Goal: Find specific page/section: Find specific page/section

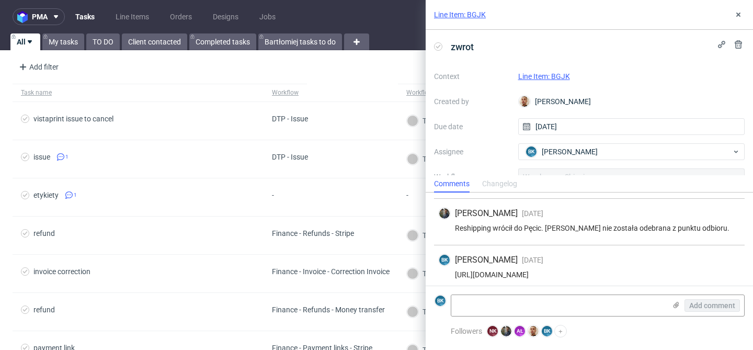
scroll to position [139, 0]
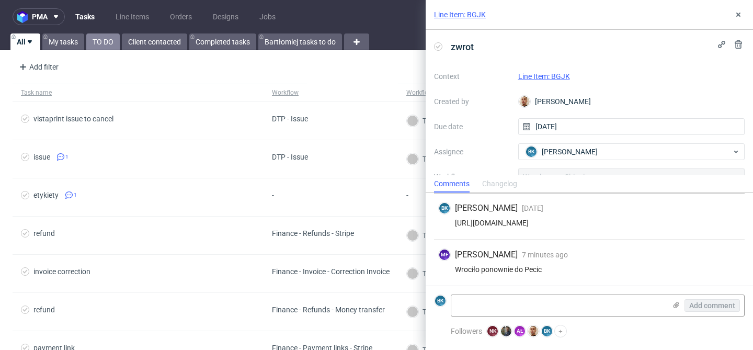
click at [104, 43] on link "TO DO" at bounding box center [102, 41] width 33 height 17
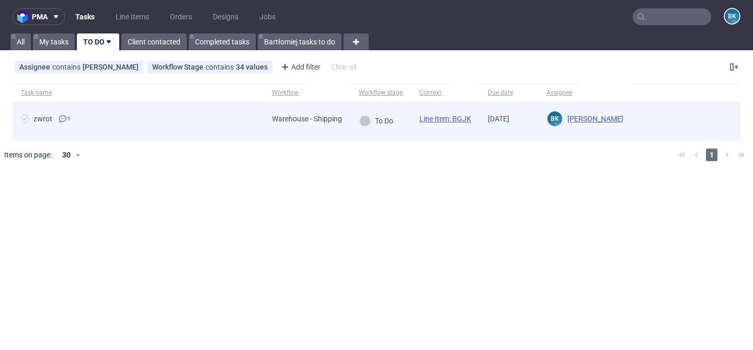
click at [193, 113] on div "zwrot 5" at bounding box center [138, 121] width 251 height 38
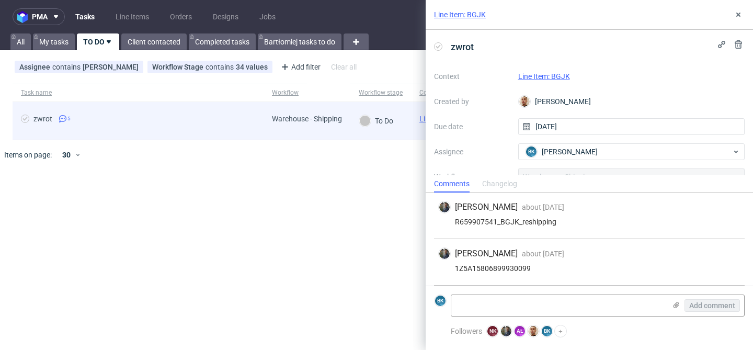
scroll to position [139, 0]
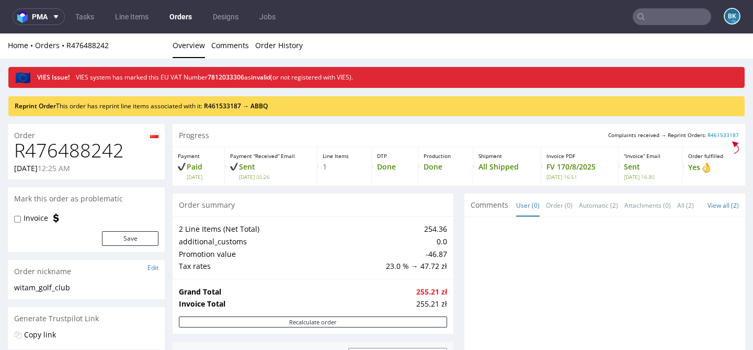
scroll to position [49, 0]
click at [80, 152] on h1 "R476488242" at bounding box center [86, 150] width 144 height 21
copy h1 "R476488242"
click at [656, 14] on input "text" at bounding box center [672, 16] width 78 height 17
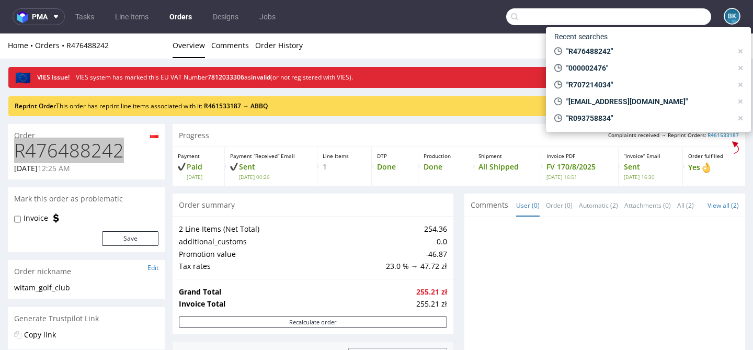
paste input "R476488242"
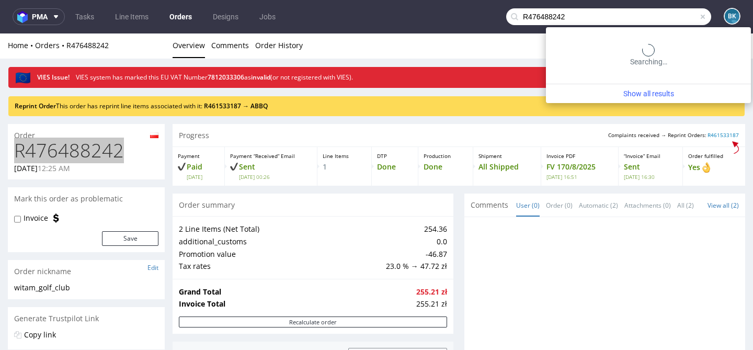
type input "R476488242"
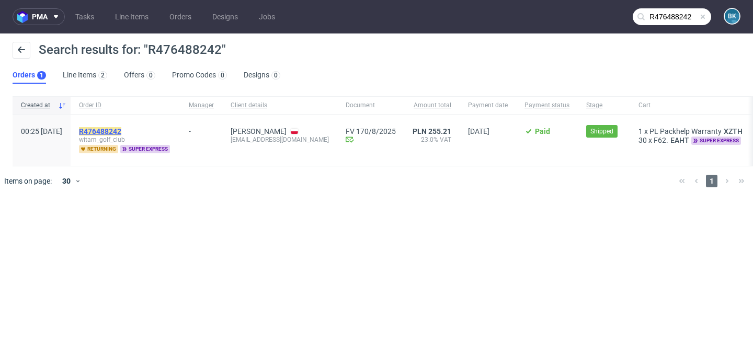
click at [121, 128] on mark "R476488242" at bounding box center [100, 131] width 42 height 8
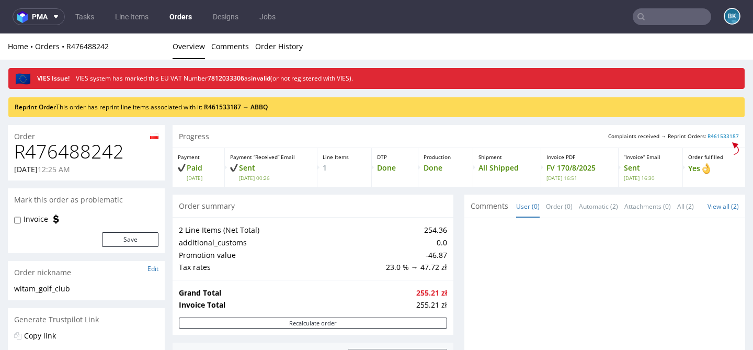
scroll to position [8, 0]
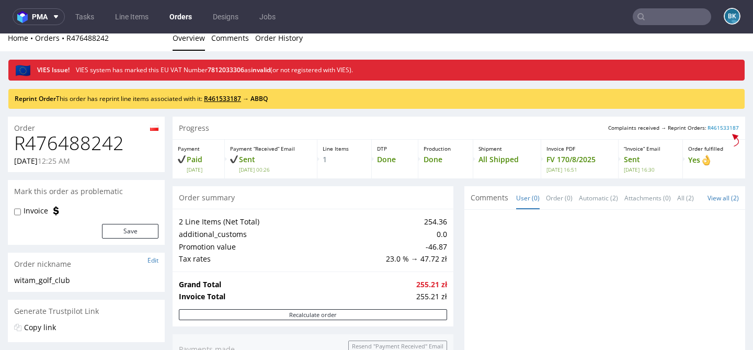
click at [235, 98] on link "R461533187" at bounding box center [222, 98] width 37 height 9
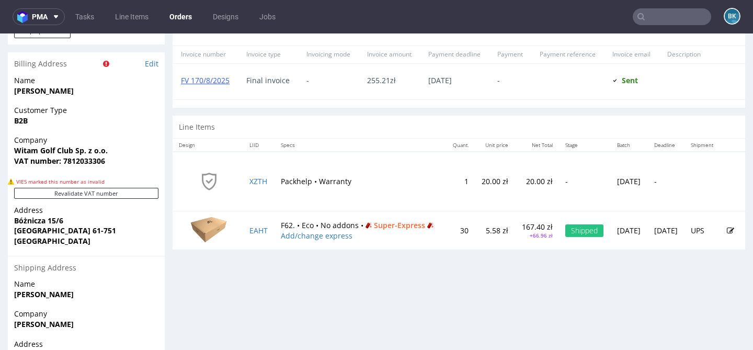
scroll to position [512, 0]
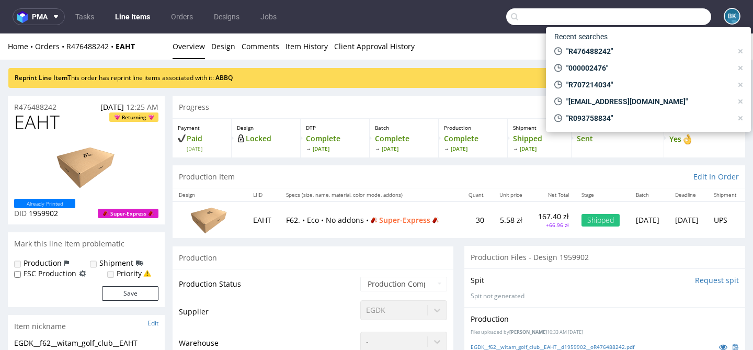
click at [668, 10] on input "text" at bounding box center [608, 16] width 205 height 17
paste input "R076082287"
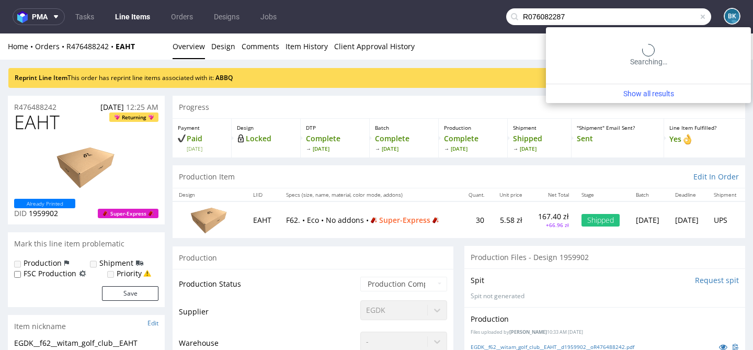
type input "R076082287"
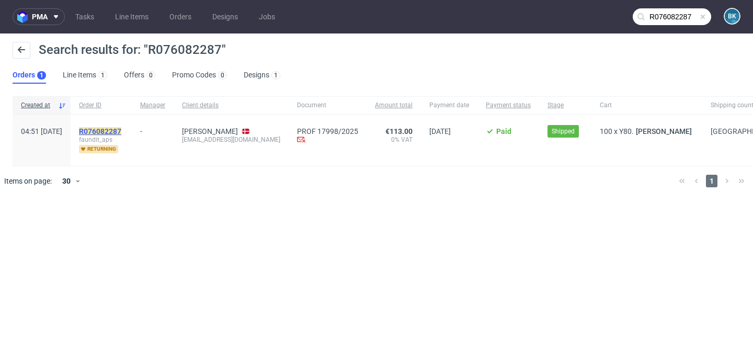
click at [121, 130] on mark "R076082287" at bounding box center [100, 131] width 42 height 8
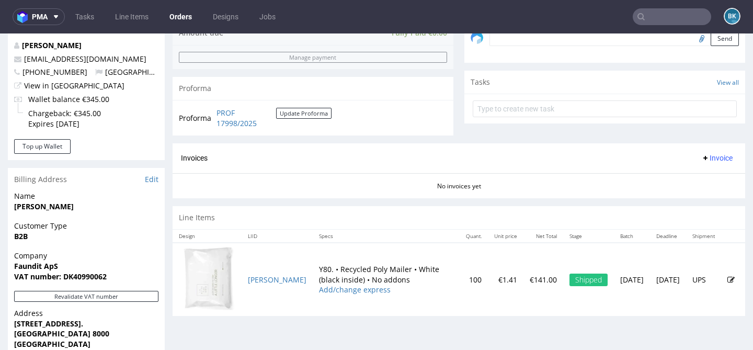
scroll to position [341, 0]
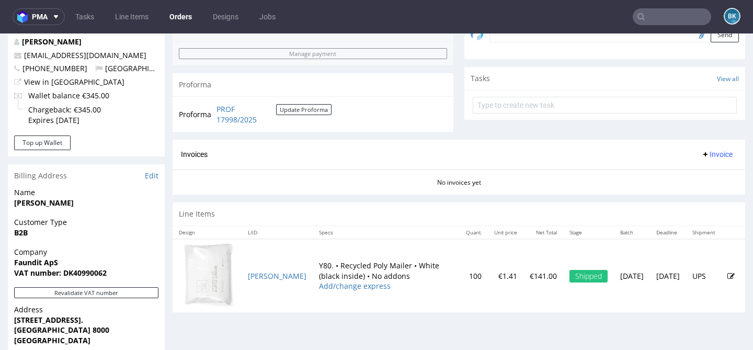
click at [663, 17] on input "text" at bounding box center [672, 16] width 78 height 17
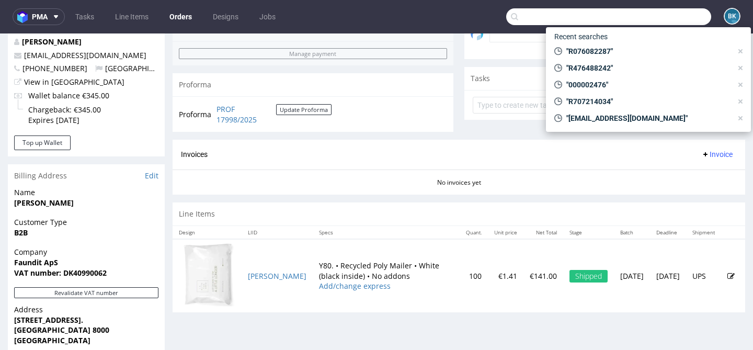
paste input "R076082287"
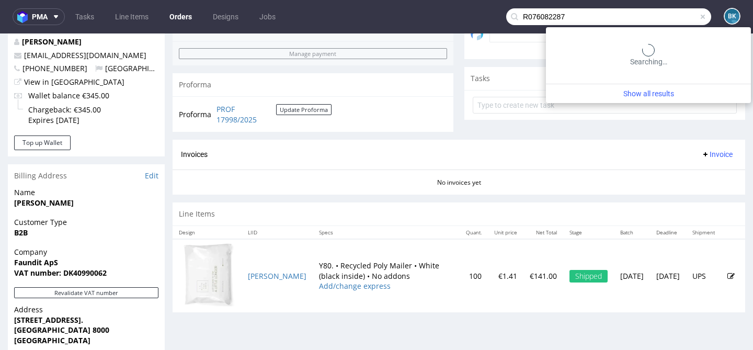
type input "R076082287"
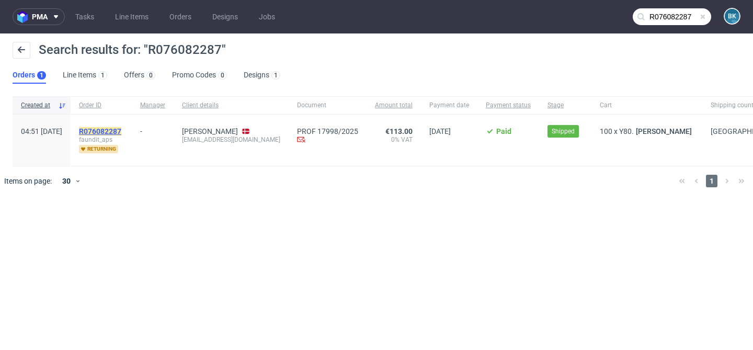
click at [121, 133] on mark "R076082287" at bounding box center [100, 131] width 42 height 8
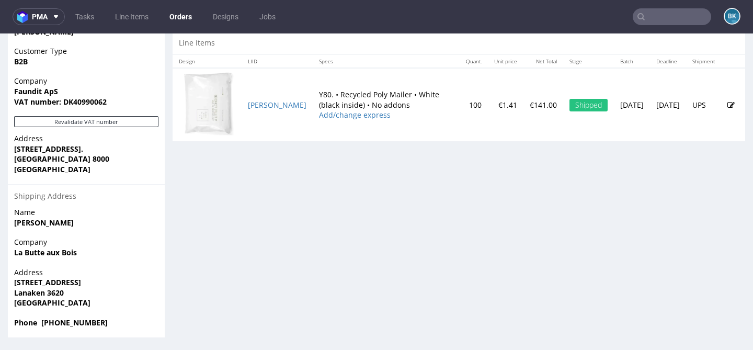
scroll to position [3, 0]
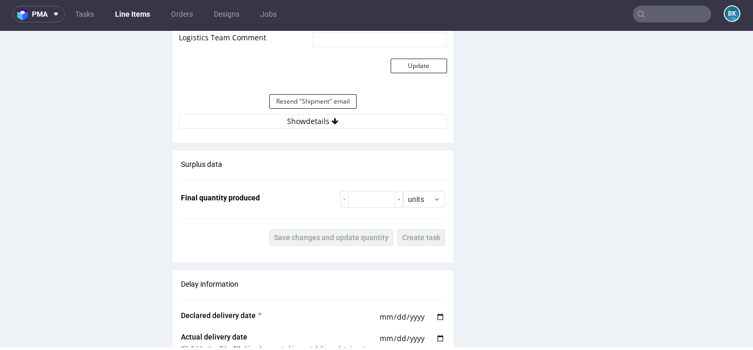
scroll to position [1176, 0]
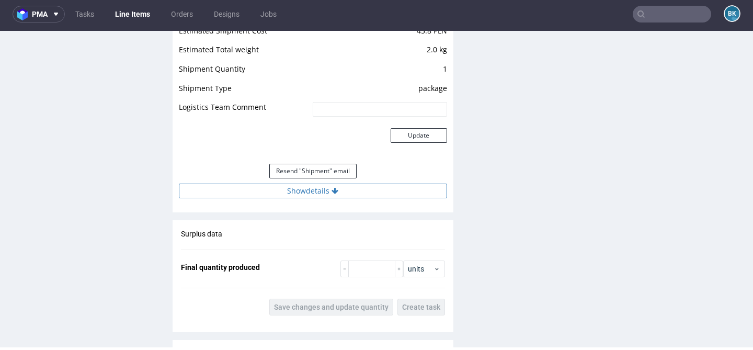
click at [313, 183] on button "Show details" at bounding box center [313, 190] width 268 height 15
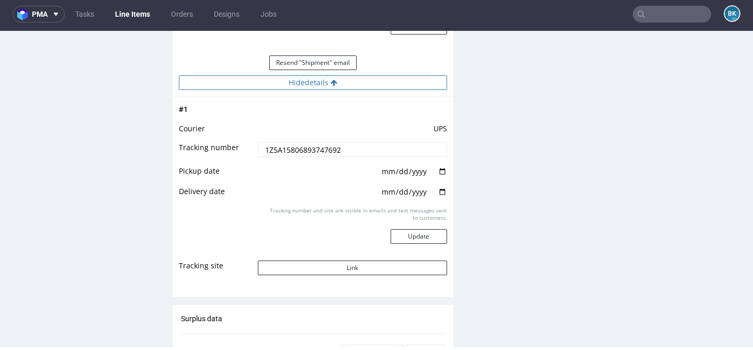
scroll to position [1286, 0]
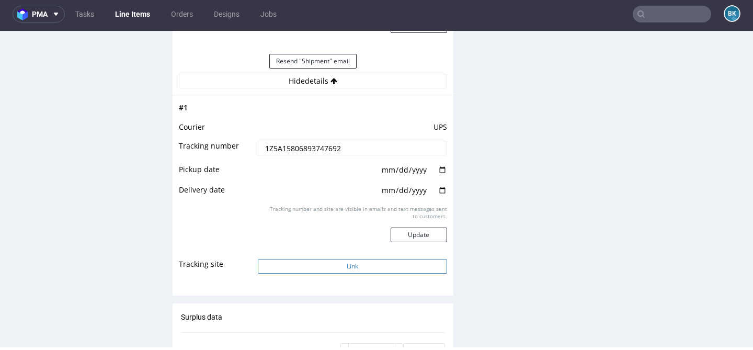
click at [334, 259] on button "Link" at bounding box center [352, 266] width 189 height 15
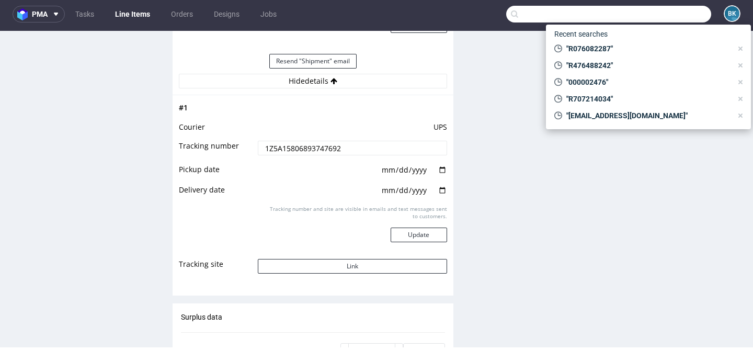
click at [653, 12] on input "text" at bounding box center [608, 14] width 205 height 17
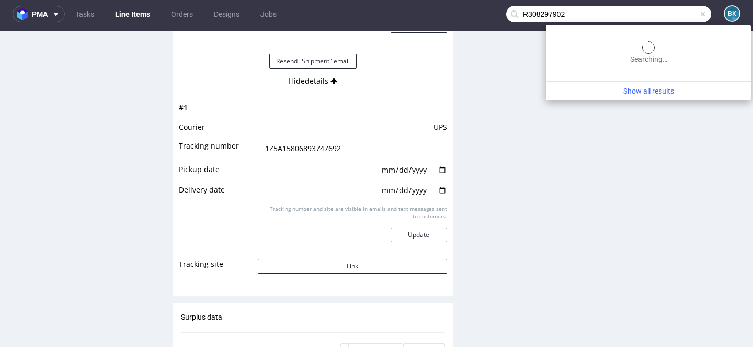
type input "R308297902"
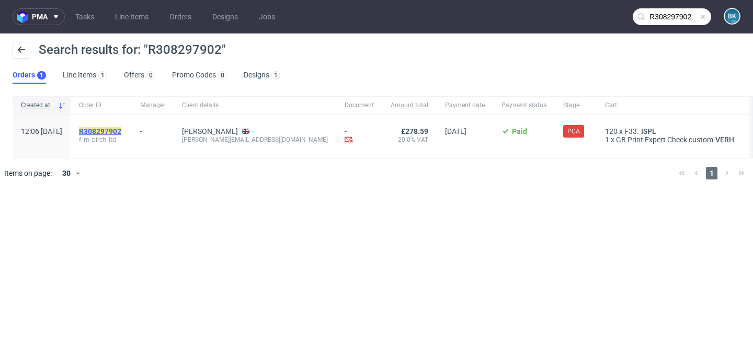
click at [121, 129] on mark "R308297902" at bounding box center [100, 131] width 42 height 8
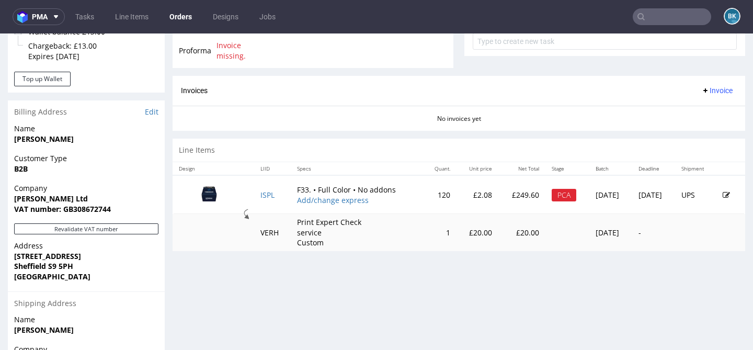
scroll to position [410, 0]
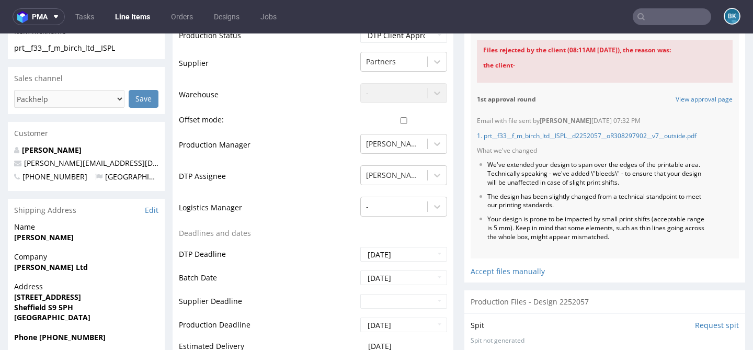
scroll to position [262, 0]
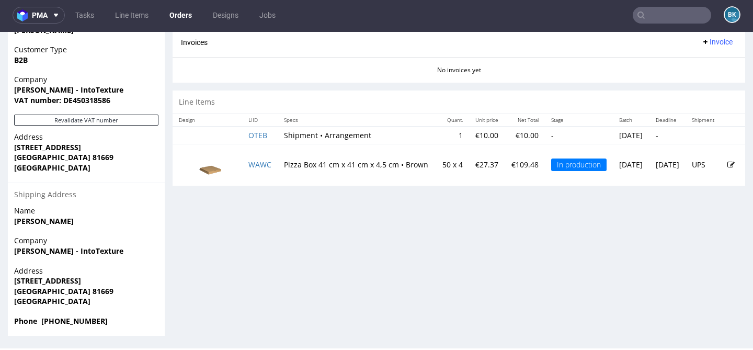
scroll to position [1, 0]
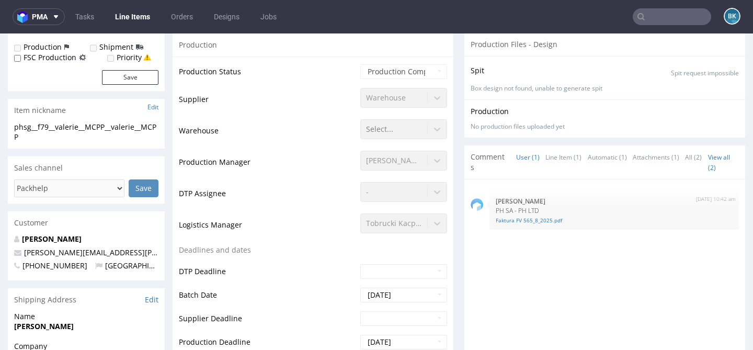
scroll to position [204, 0]
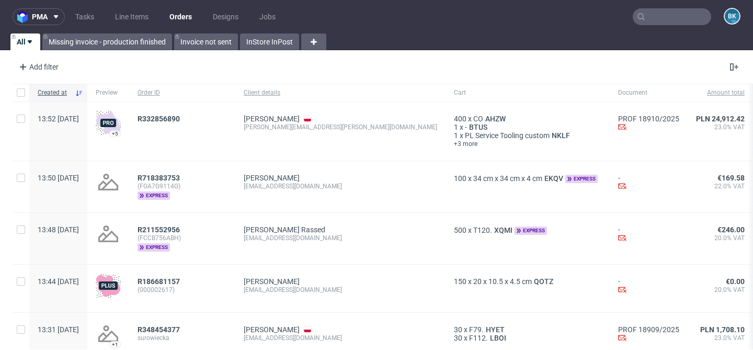
click at [656, 15] on input "text" at bounding box center [672, 16] width 78 height 17
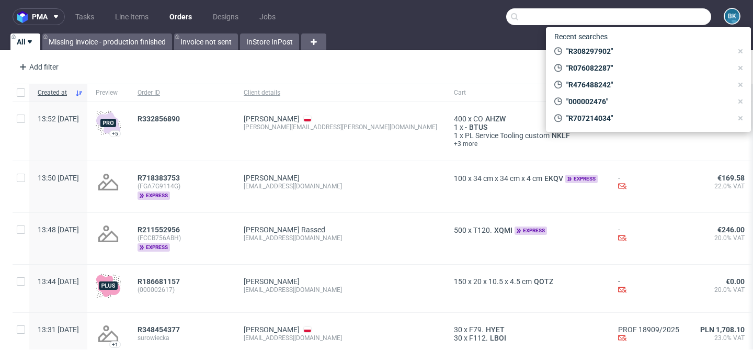
paste input "R953083530"
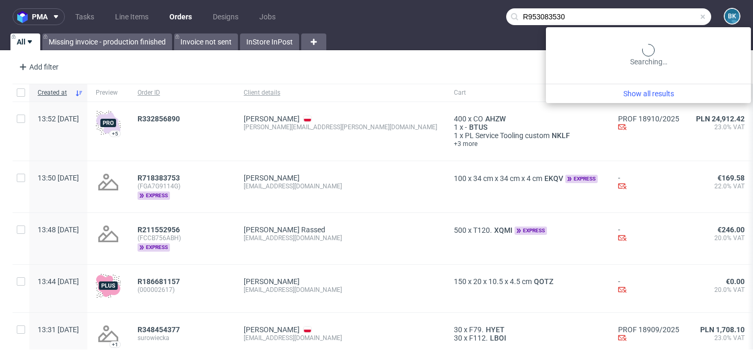
type input "R953083530"
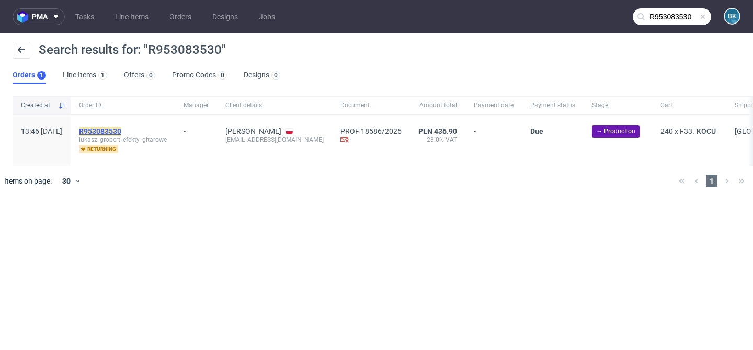
click at [121, 133] on mark "R953083530" at bounding box center [100, 131] width 42 height 8
